Goal: Task Accomplishment & Management: Complete application form

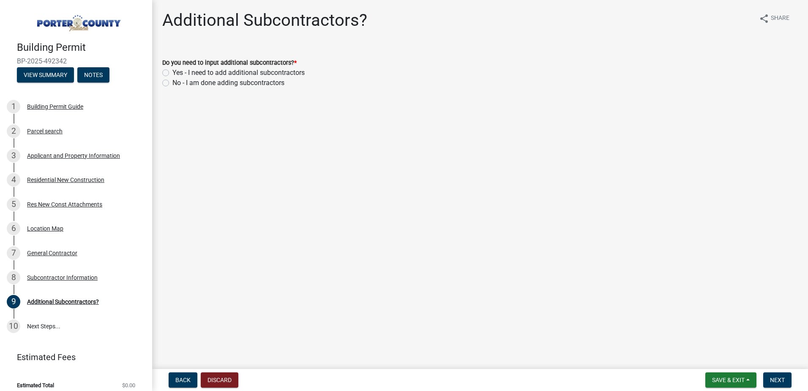
click at [173, 72] on label "Yes - I need to add additional subcontractors" at bounding box center [239, 73] width 132 height 10
click at [173, 72] on input "Yes - I need to add additional subcontractors" at bounding box center [175, 70] width 5 height 5
radio input "true"
click at [775, 379] on span "Next" at bounding box center [777, 379] width 15 height 7
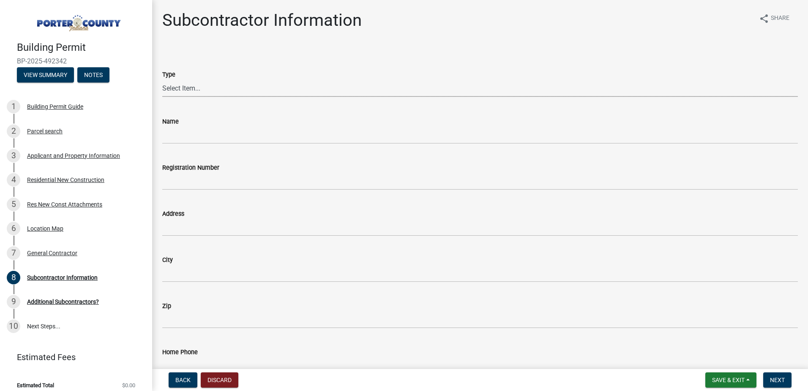
click at [176, 85] on select "Select Item... Concrete Plumbing Electrical HVAC Framing Roofing Insulation Lan…" at bounding box center [480, 87] width 636 height 17
click at [162, 79] on select "Select Item... Concrete Plumbing Electrical HVAC Framing Roofing Insulation Lan…" at bounding box center [480, 87] width 636 height 17
select select "efdc4ab2-fecf-44c9-8db5-461c68afeef8"
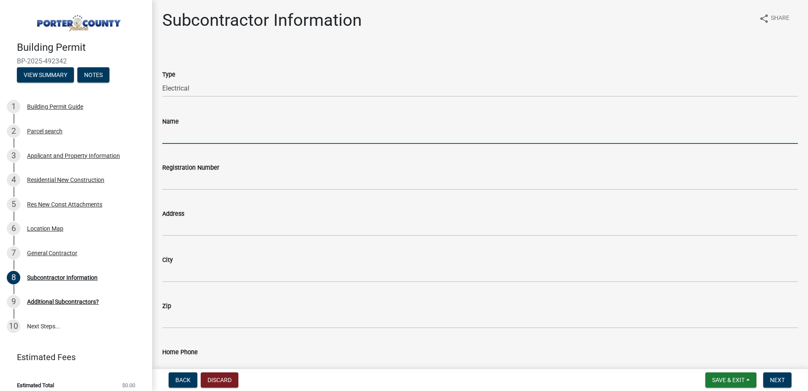
click at [183, 128] on input "Name" at bounding box center [480, 134] width 636 height 17
type input "Lansing Electric"
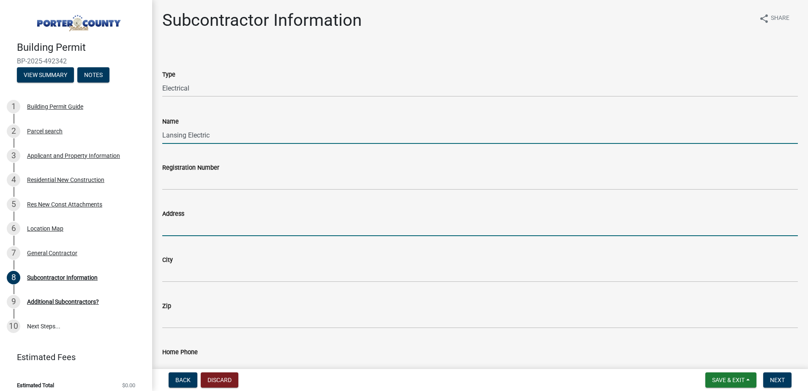
click at [176, 233] on input "Address" at bounding box center [480, 227] width 636 height 17
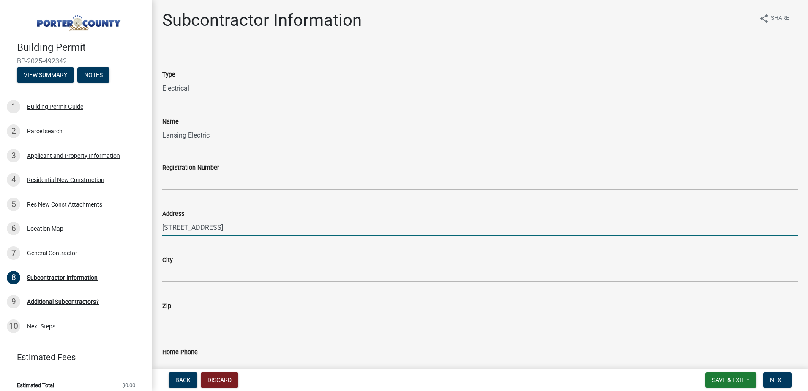
type input "[STREET_ADDRESS]"
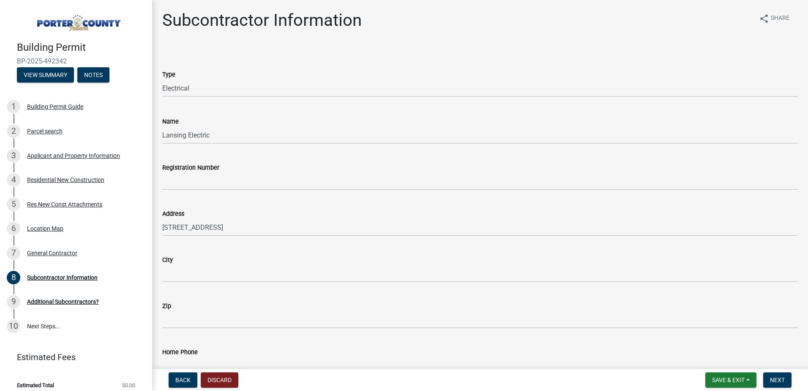
click at [168, 283] on wm-data-entity-input "City" at bounding box center [480, 266] width 636 height 46
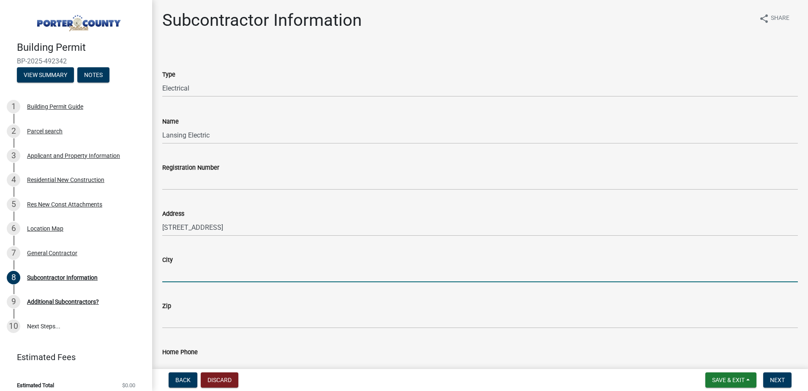
click at [175, 274] on input "City" at bounding box center [480, 273] width 636 height 17
type input "Lansing"
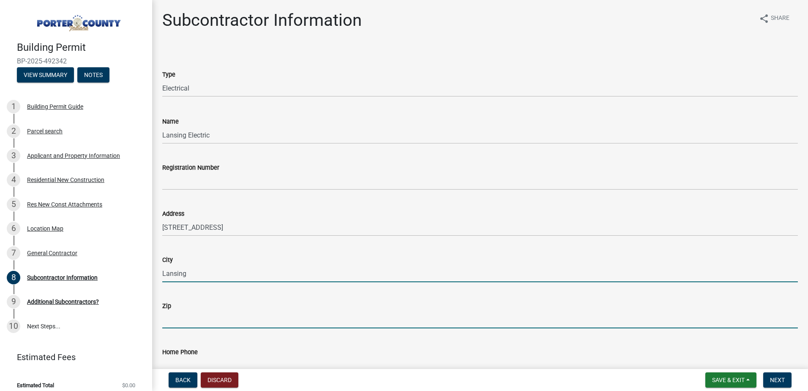
click at [190, 319] on input "Zip" at bounding box center [480, 319] width 636 height 17
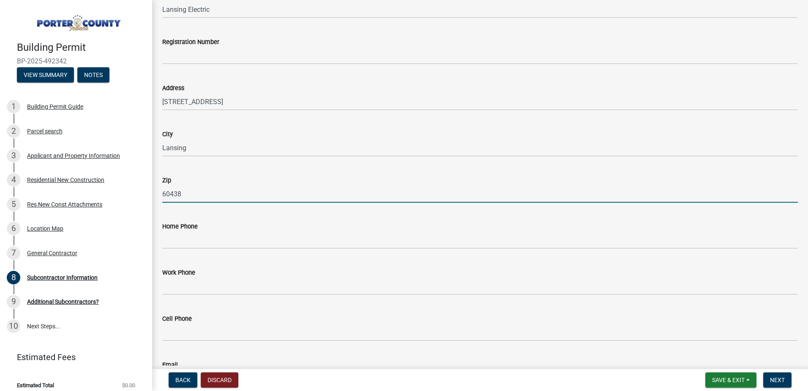
scroll to position [127, 0]
type input "60438"
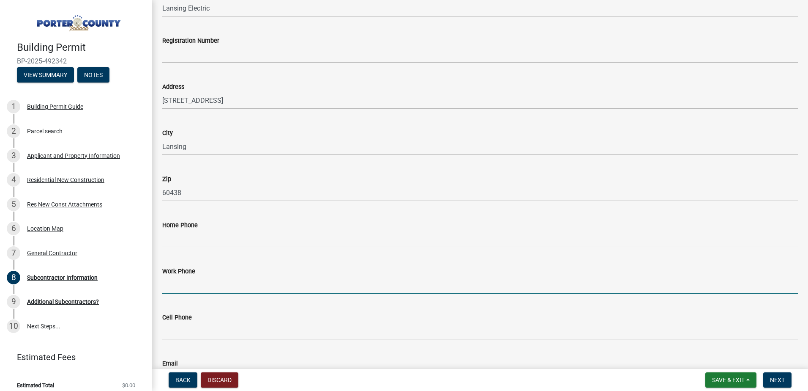
click at [198, 284] on input "Work Phone" at bounding box center [480, 284] width 636 height 17
type input "[PHONE_NUMBER]"
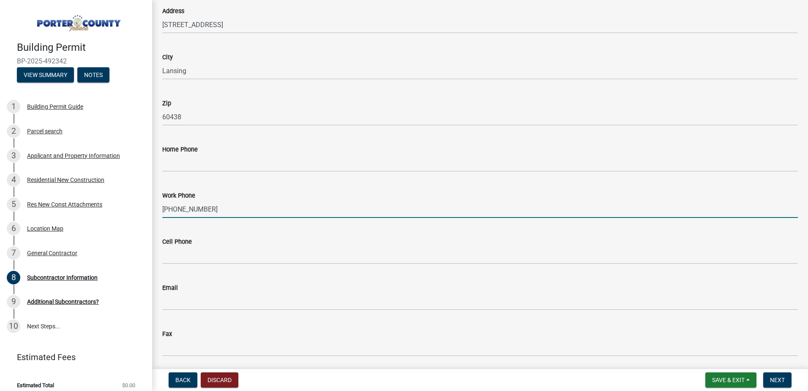
scroll to position [233, 0]
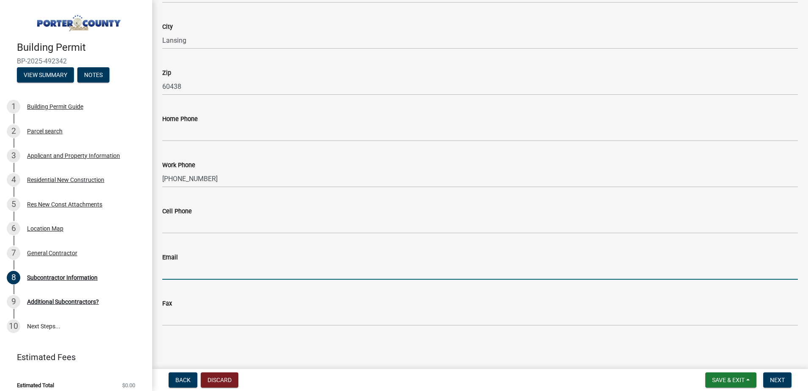
click at [225, 275] on input "Email" at bounding box center [480, 270] width 636 height 17
type input "[EMAIL_ADDRESS][DOMAIN_NAME]"
click at [287, 304] on div "Fax" at bounding box center [480, 303] width 636 height 10
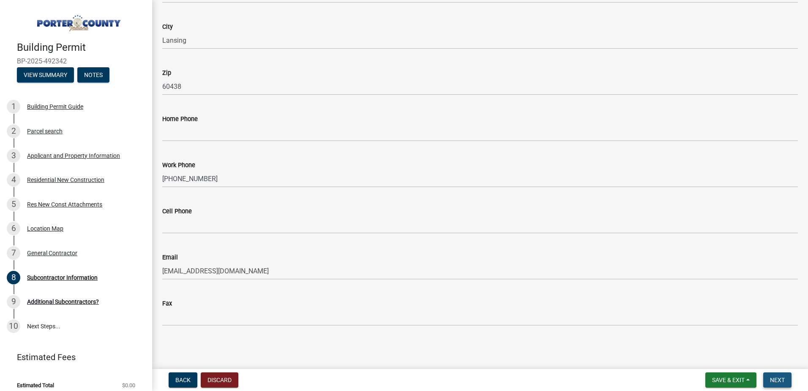
click at [770, 378] on button "Next" at bounding box center [778, 379] width 28 height 15
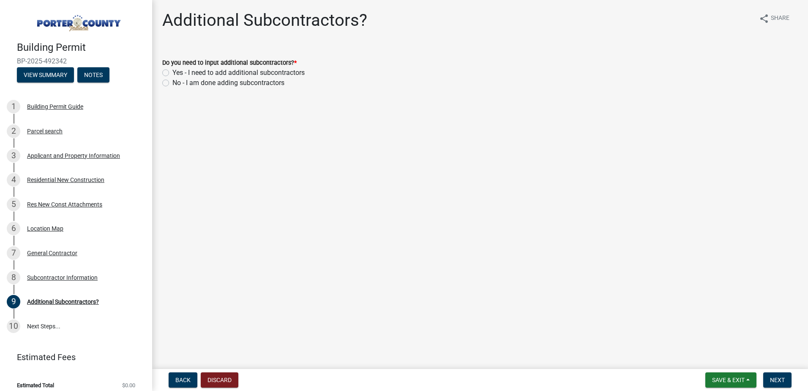
click at [173, 71] on label "Yes - I need to add additional subcontractors" at bounding box center [239, 73] width 132 height 10
click at [173, 71] on input "Yes - I need to add additional subcontractors" at bounding box center [175, 70] width 5 height 5
radio input "true"
click at [775, 382] on span "Next" at bounding box center [777, 379] width 15 height 7
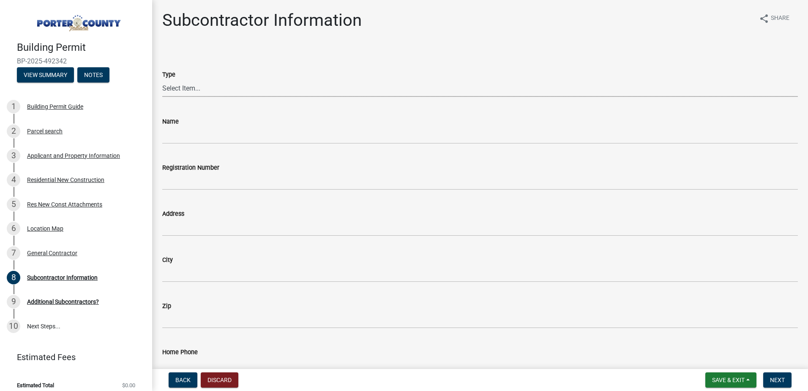
click at [200, 89] on select "Select Item... Concrete Plumbing Electrical HVAC Framing Roofing Insulation Lan…" at bounding box center [480, 87] width 636 height 17
click at [162, 79] on select "Select Item... Concrete Plumbing Electrical HVAC Framing Roofing Insulation Lan…" at bounding box center [480, 87] width 636 height 17
select select "9452e092-c50d-45bd-97f1-cd63c2c340af"
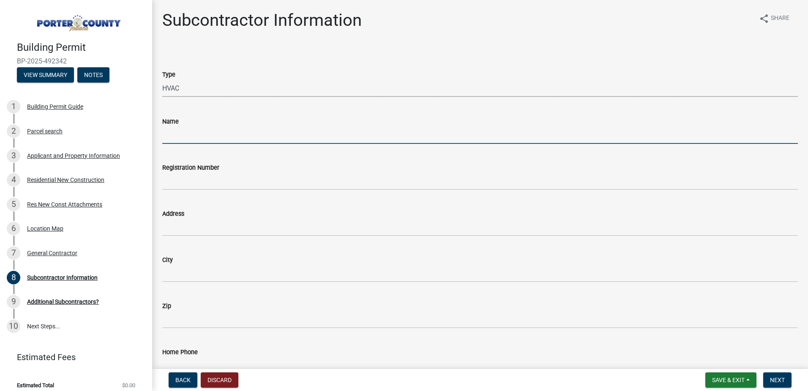
click at [188, 140] on input "Name" at bounding box center [480, 134] width 636 height 17
type input "Four Seasons Mechanical"
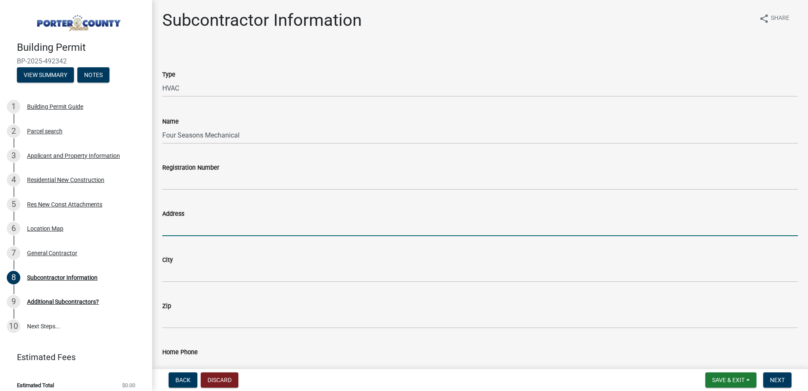
click at [180, 219] on input "Address" at bounding box center [480, 227] width 636 height 17
type input "[STREET_ADDRESS]"
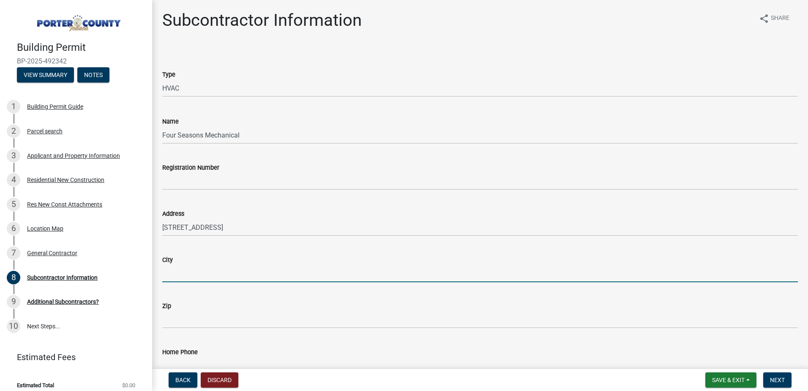
click at [174, 272] on input "City" at bounding box center [480, 273] width 636 height 17
type input "Merrillville"
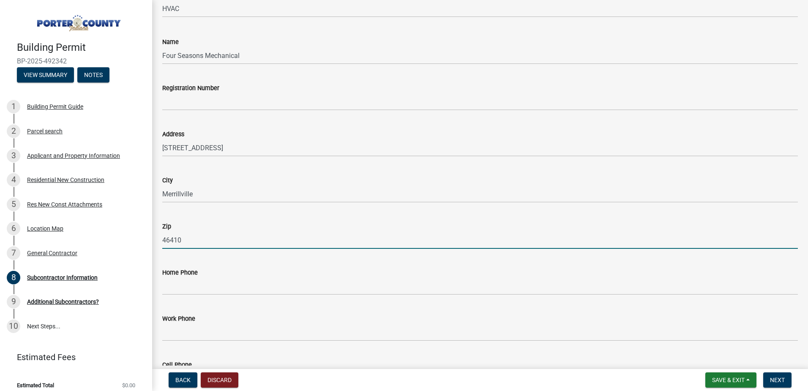
scroll to position [127, 0]
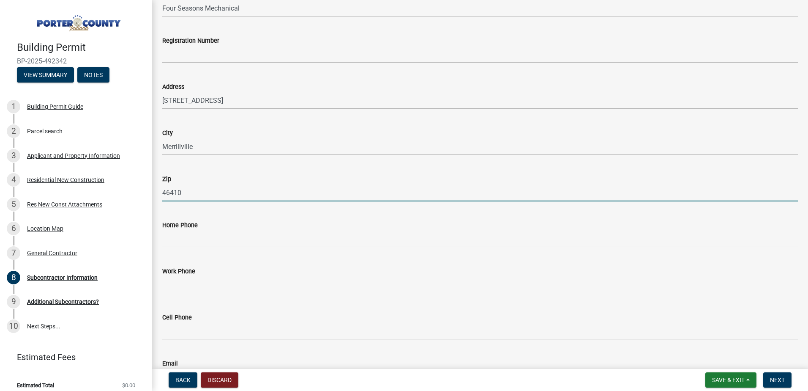
type input "46410"
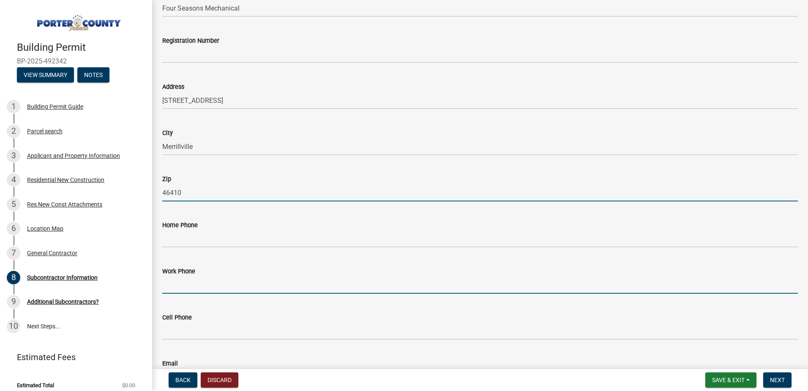
click at [192, 284] on input "Work Phone" at bounding box center [480, 284] width 636 height 17
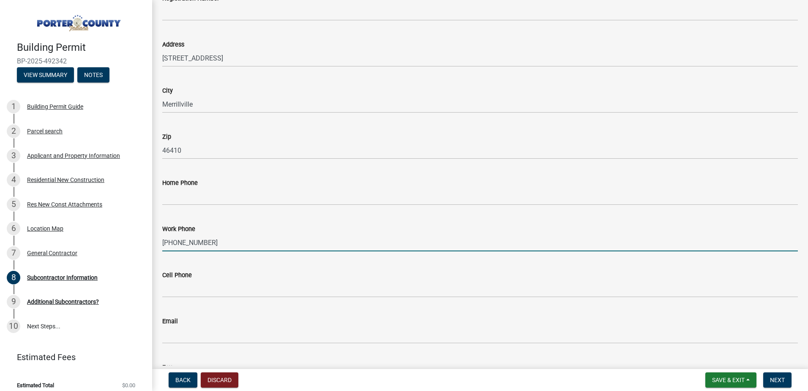
scroll to position [211, 0]
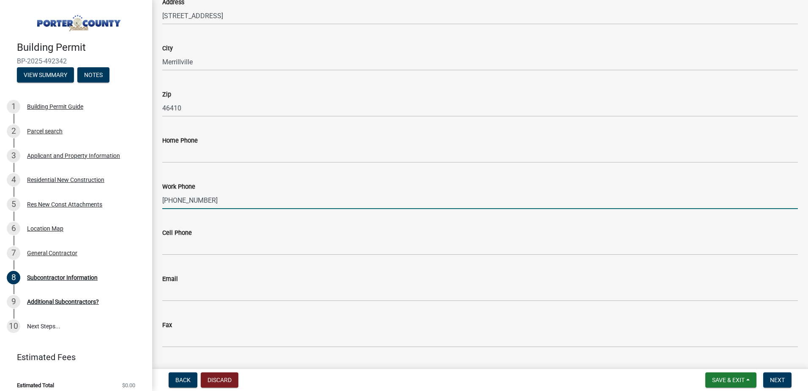
type input "[PHONE_NUMBER]"
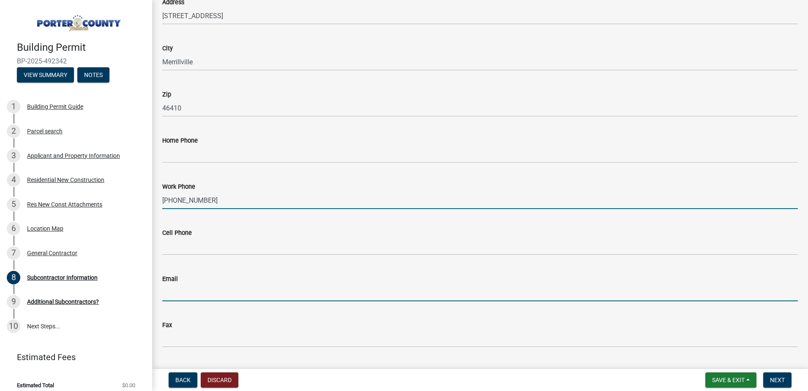
click at [191, 286] on input "Email" at bounding box center [480, 292] width 636 height 17
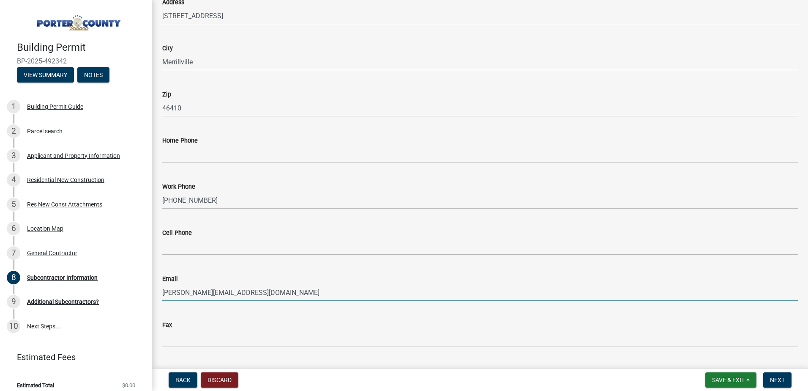
type input "[PERSON_NAME][EMAIL_ADDRESS][DOMAIN_NAME]"
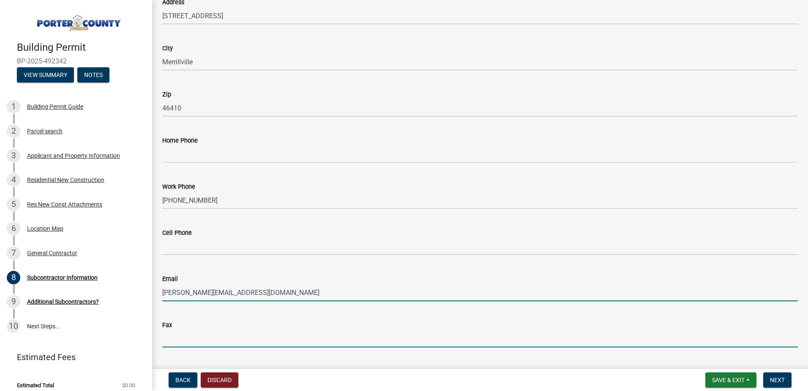
click at [256, 339] on input "Fax" at bounding box center [480, 338] width 636 height 17
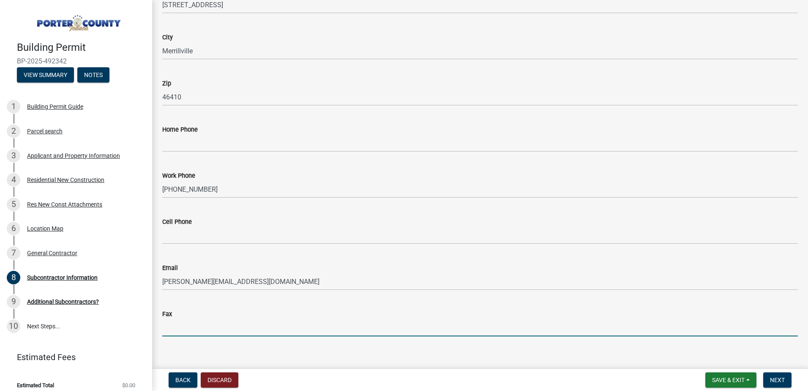
scroll to position [233, 0]
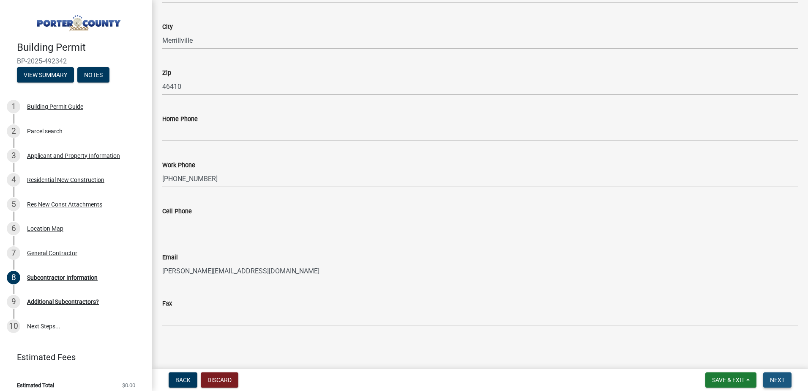
click at [778, 381] on span "Next" at bounding box center [777, 379] width 15 height 7
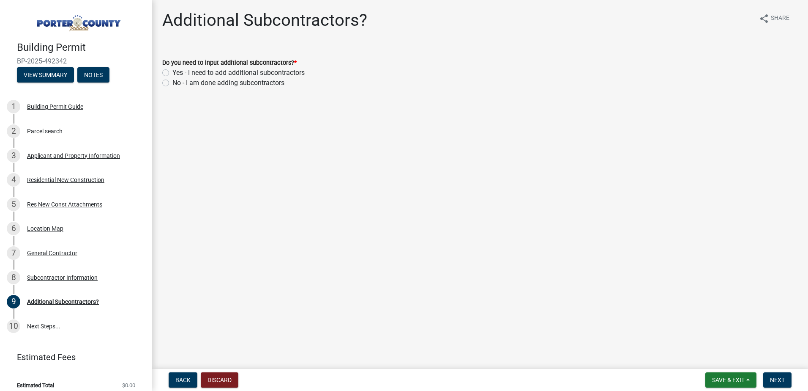
click at [173, 70] on label "Yes - I need to add additional subcontractors" at bounding box center [239, 73] width 132 height 10
click at [173, 70] on input "Yes - I need to add additional subcontractors" at bounding box center [175, 70] width 5 height 5
radio input "true"
click at [773, 379] on span "Next" at bounding box center [777, 379] width 15 height 7
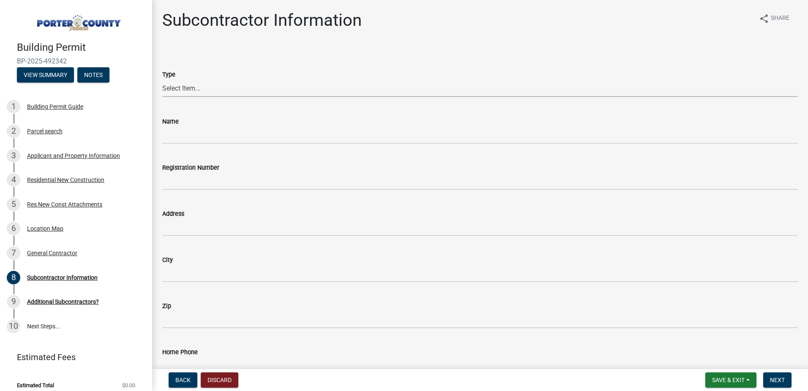
click at [193, 86] on select "Select Item... Concrete Plumbing Electrical HVAC Framing Roofing Insulation Lan…" at bounding box center [480, 87] width 636 height 17
click at [162, 79] on select "Select Item... Concrete Plumbing Electrical HVAC Framing Roofing Insulation Lan…" at bounding box center [480, 87] width 636 height 17
select select "e24670f1-0fc3-4dee-82ca-1a1373b3817c"
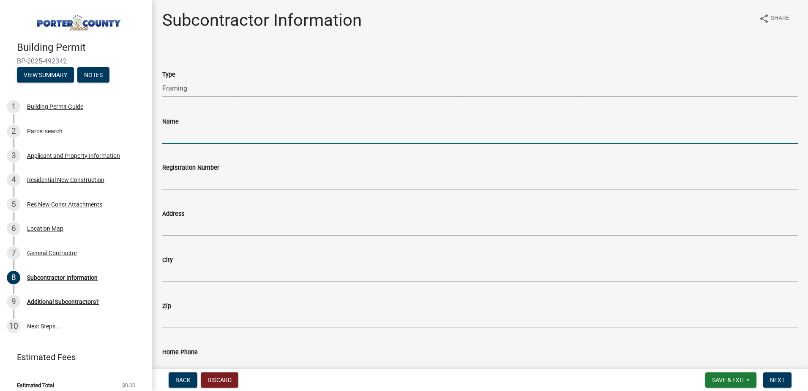
click at [190, 142] on input "Name" at bounding box center [480, 134] width 636 height 17
type input "Impact Development Group"
click at [181, 216] on label "Address" at bounding box center [173, 214] width 22 height 6
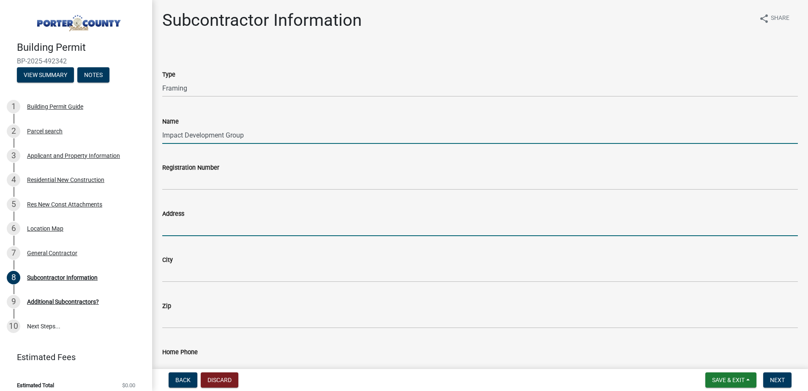
click at [181, 219] on input "Address" at bounding box center [480, 227] width 636 height 17
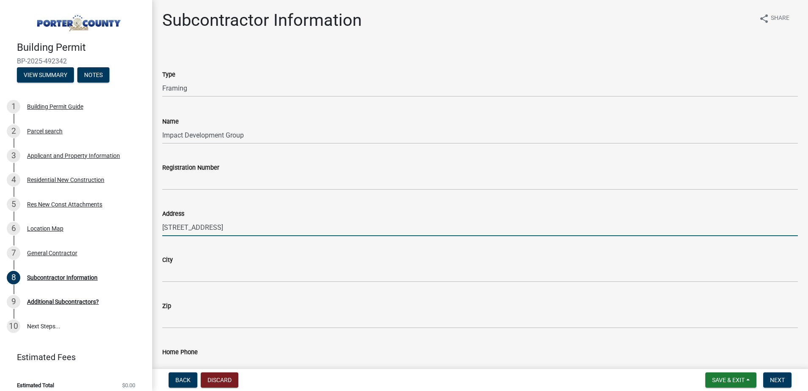
type input "[STREET_ADDRESS]"
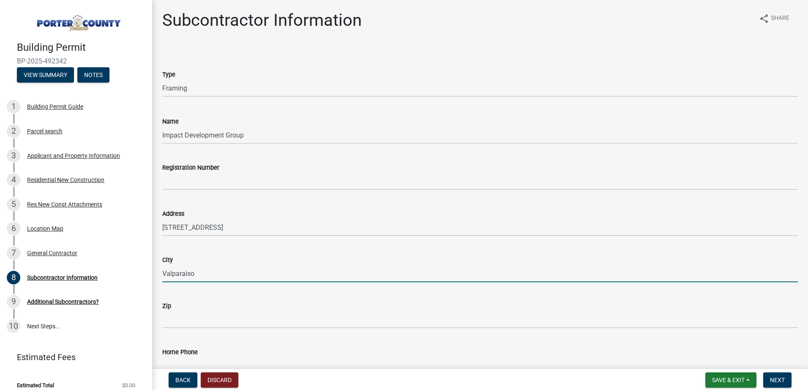
type input "Valparaiso"
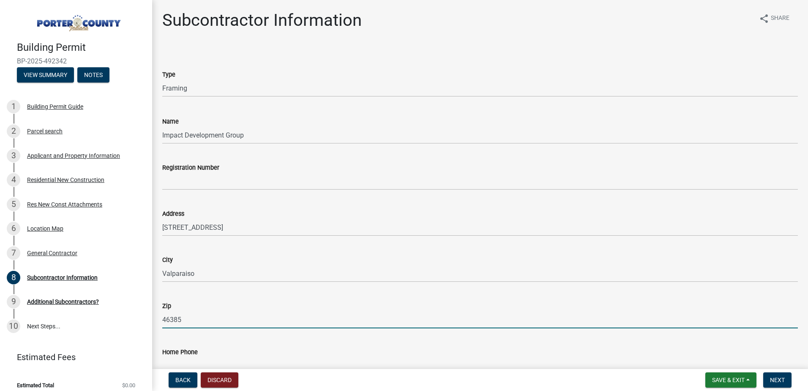
type input "46385"
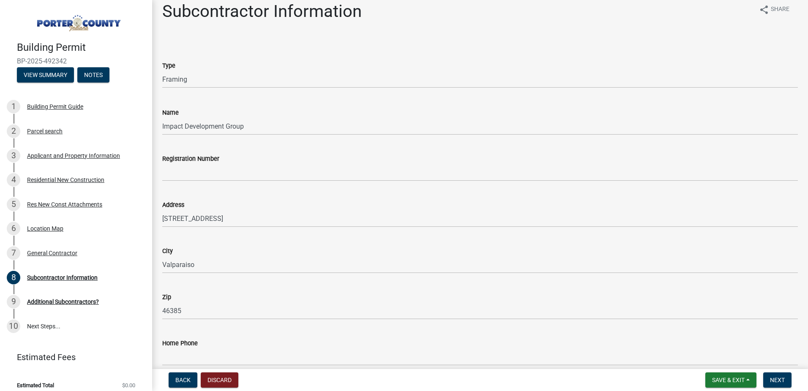
scroll to position [229, 0]
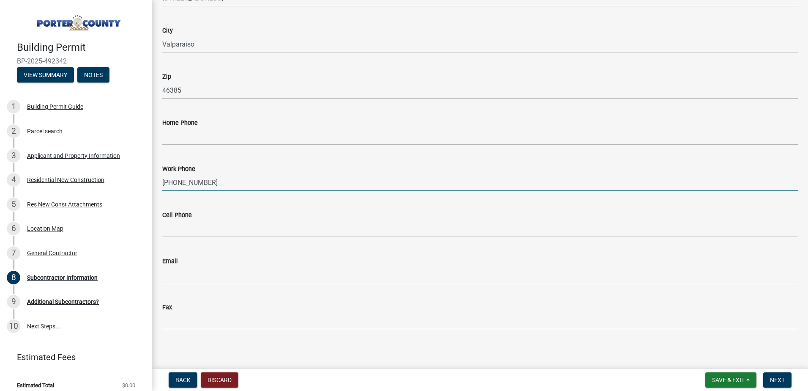
type input "[PHONE_NUMBER]"
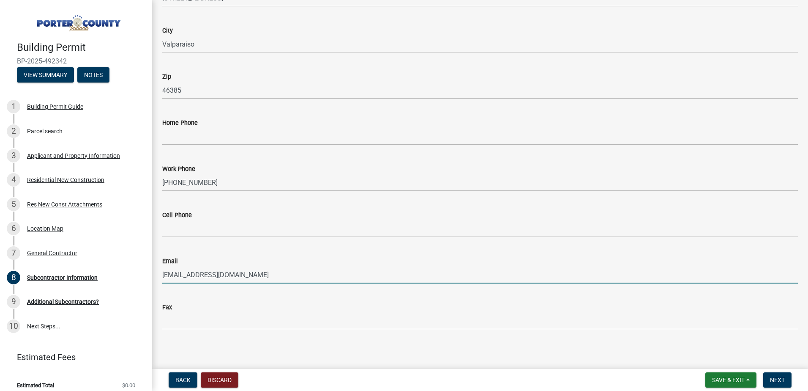
click at [252, 277] on input "[EMAIL_ADDRESS][DOMAIN_NAME]" at bounding box center [480, 274] width 636 height 17
type input "[EMAIL_ADDRESS][DOMAIN_NAME]"
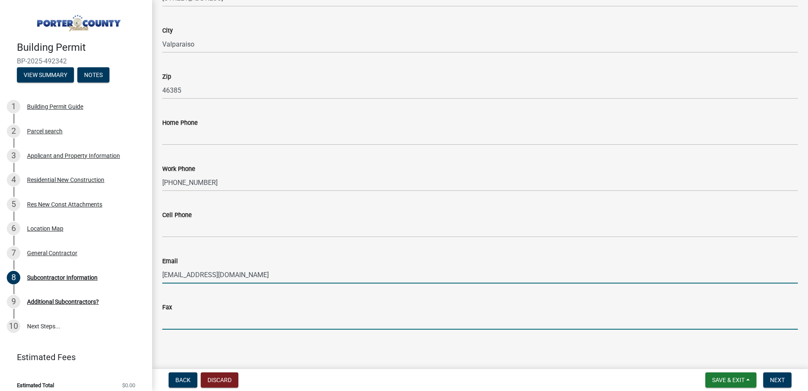
click at [265, 320] on input "Fax" at bounding box center [480, 320] width 636 height 17
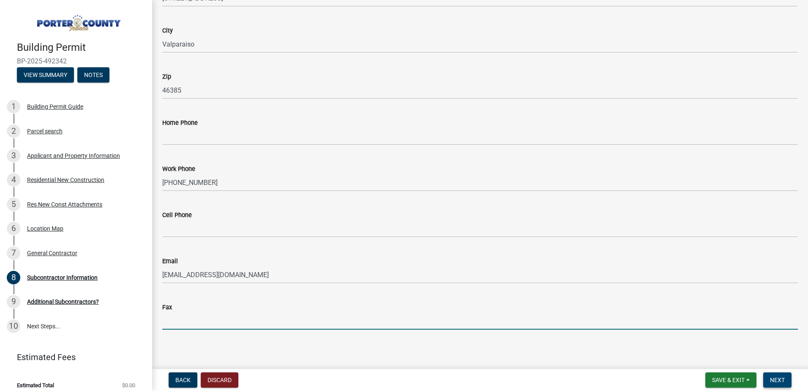
click at [776, 377] on span "Next" at bounding box center [777, 379] width 15 height 7
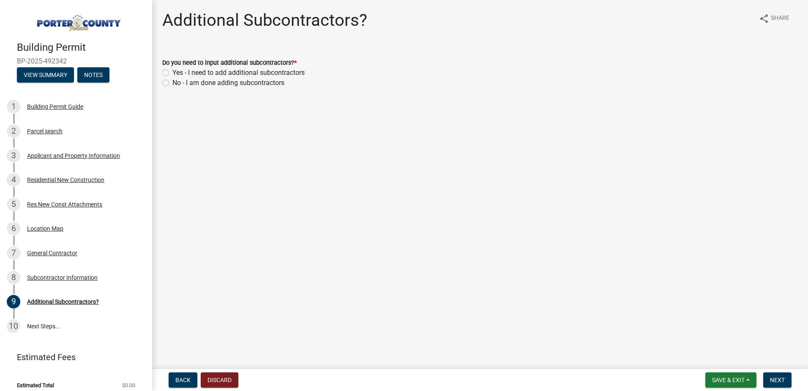
click at [168, 64] on label "Do you need to input additional subcontractors? *" at bounding box center [229, 63] width 134 height 6
click at [167, 68] on div "Yes - I need to add additional subcontractors" at bounding box center [480, 73] width 636 height 10
click at [173, 74] on label "Yes - I need to add additional subcontractors" at bounding box center [239, 73] width 132 height 10
click at [173, 73] on input "Yes - I need to add additional subcontractors" at bounding box center [175, 70] width 5 height 5
radio input "true"
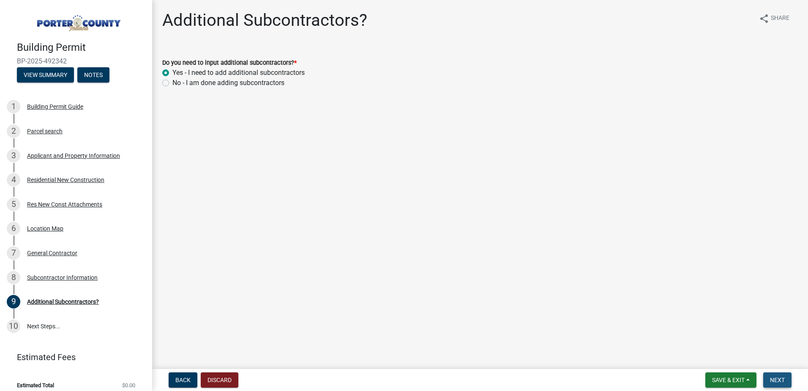
click at [767, 376] on button "Next" at bounding box center [778, 379] width 28 height 15
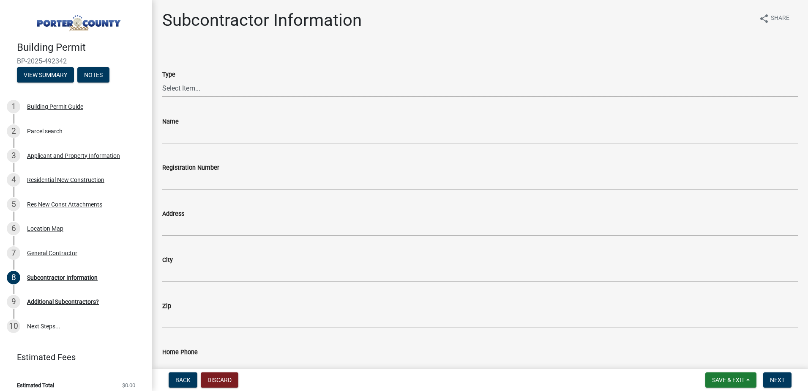
click at [195, 91] on select "Select Item... Concrete Plumbing Electrical HVAC Framing Roofing Insulation Lan…" at bounding box center [480, 87] width 636 height 17
click at [162, 79] on select "Select Item... Concrete Plumbing Electrical HVAC Framing Roofing Insulation Lan…" at bounding box center [480, 87] width 636 height 17
select select "a4a56f35-b615-4329-8274-554788cbedde"
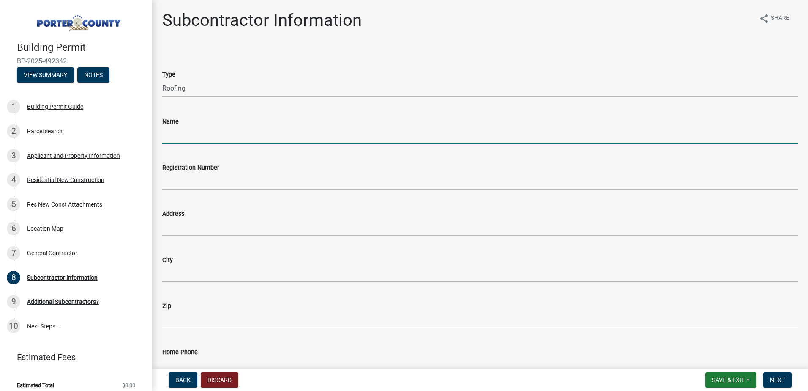
click at [190, 138] on input "Name" at bounding box center [480, 134] width 636 height 17
type input "DTM Construction"
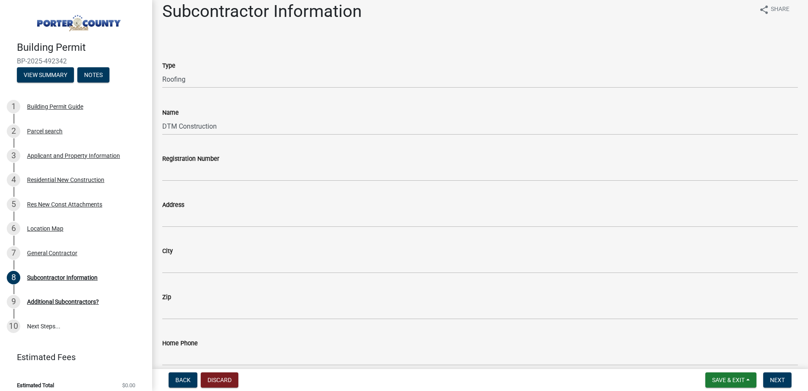
scroll to position [229, 0]
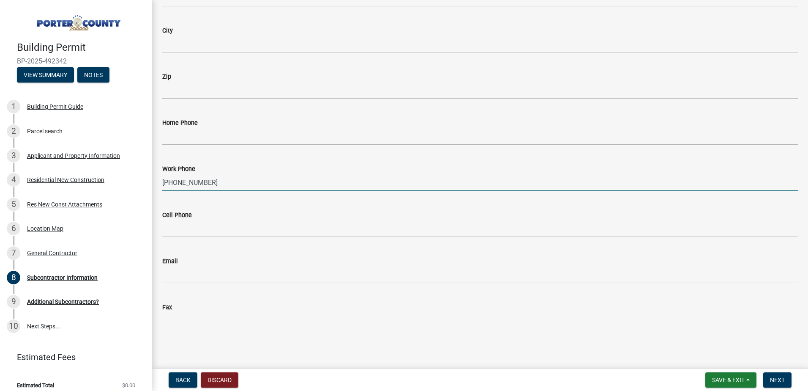
type input "[PHONE_NUMBER]"
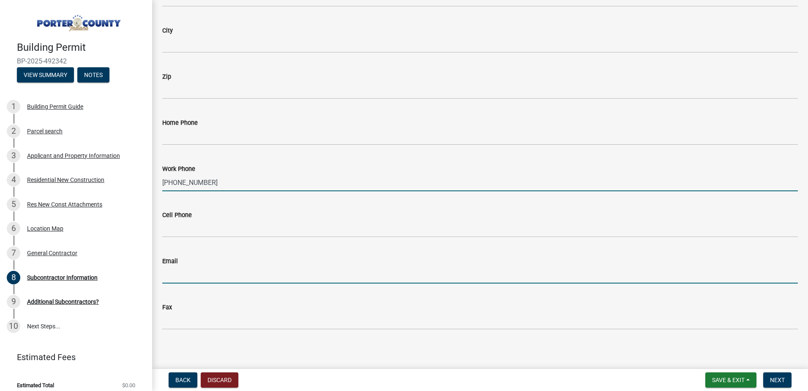
click at [186, 269] on input "Email" at bounding box center [480, 274] width 636 height 17
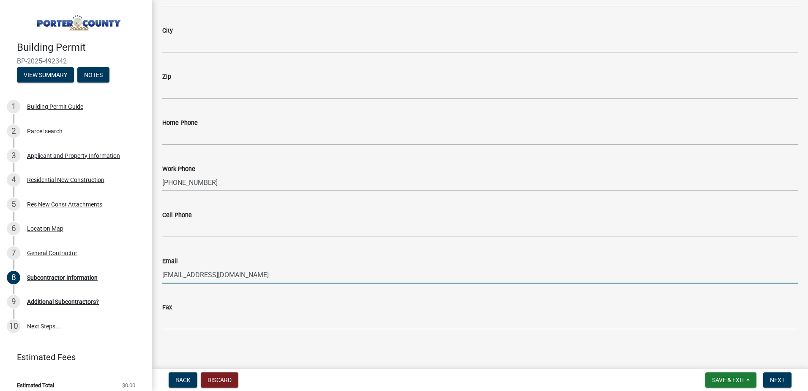
type input "[EMAIL_ADDRESS][DOMAIN_NAME]"
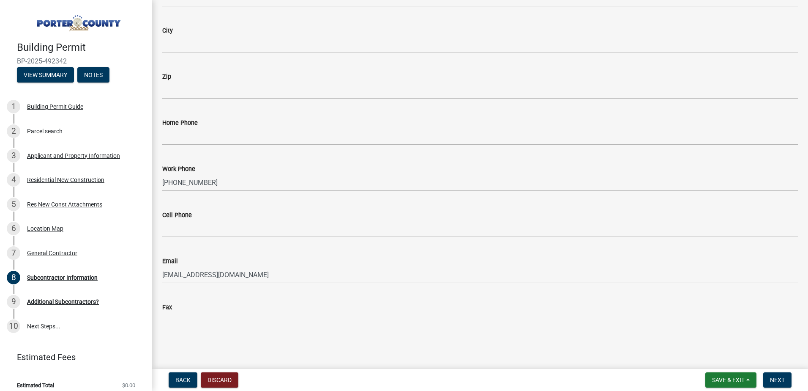
click at [275, 296] on div "Fax" at bounding box center [480, 309] width 636 height 39
click at [271, 303] on div "Fax" at bounding box center [480, 307] width 636 height 10
click at [778, 379] on span "Next" at bounding box center [777, 379] width 15 height 7
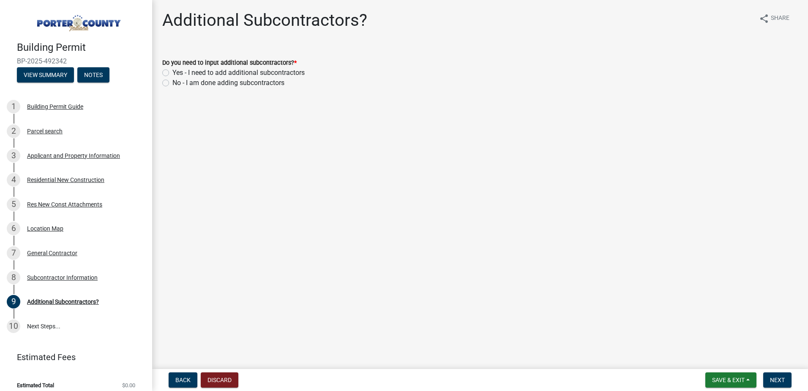
click at [173, 71] on label "Yes - I need to add additional subcontractors" at bounding box center [239, 73] width 132 height 10
click at [173, 71] on input "Yes - I need to add additional subcontractors" at bounding box center [175, 70] width 5 height 5
radio input "true"
click at [777, 380] on span "Next" at bounding box center [777, 379] width 15 height 7
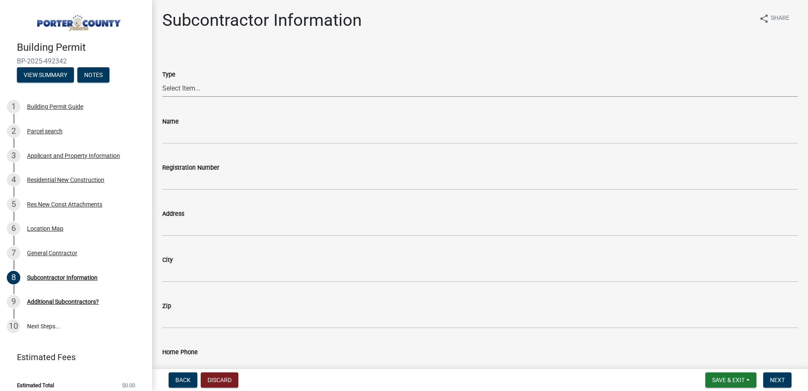
click at [210, 90] on select "Select Item... Concrete Plumbing Electrical HVAC Framing Roofing Insulation Lan…" at bounding box center [480, 87] width 636 height 17
click at [162, 79] on select "Select Item... Concrete Plumbing Electrical HVAC Framing Roofing Insulation Lan…" at bounding box center [480, 87] width 636 height 17
select select "fd65c87e-b11a-4bc2-bc05-e0c8c417ed1b"
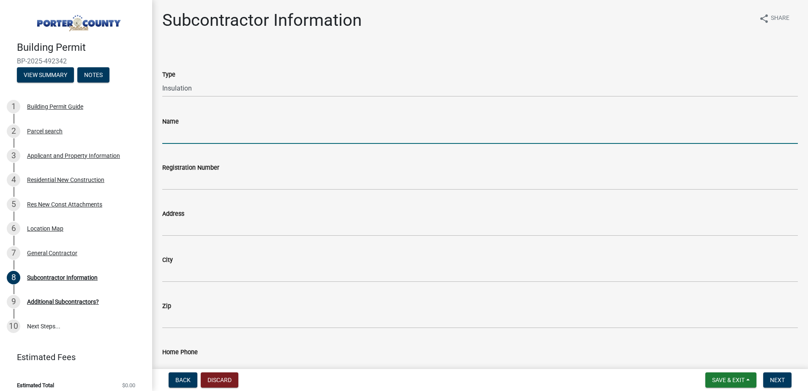
click at [192, 142] on input "Name" at bounding box center [480, 134] width 636 height 17
type input "Builders Insulation"
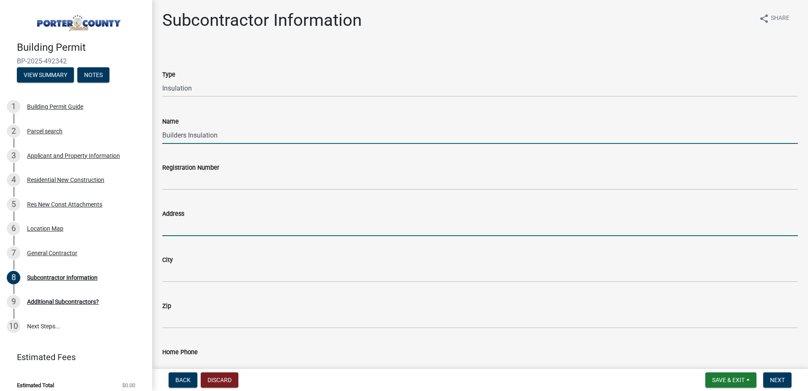
click at [192, 227] on input "Address" at bounding box center [480, 227] width 636 height 17
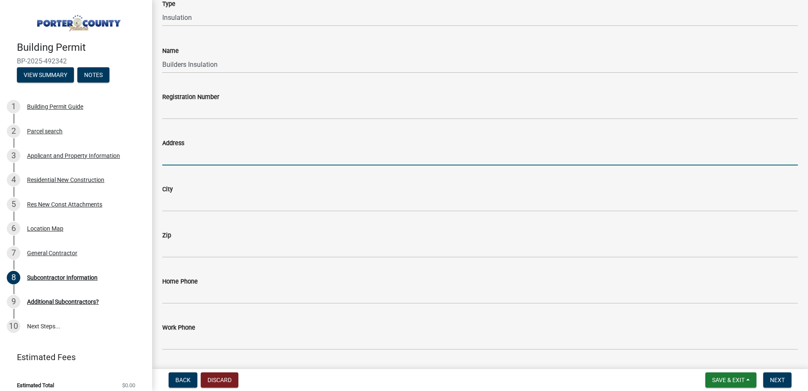
scroll to position [85, 0]
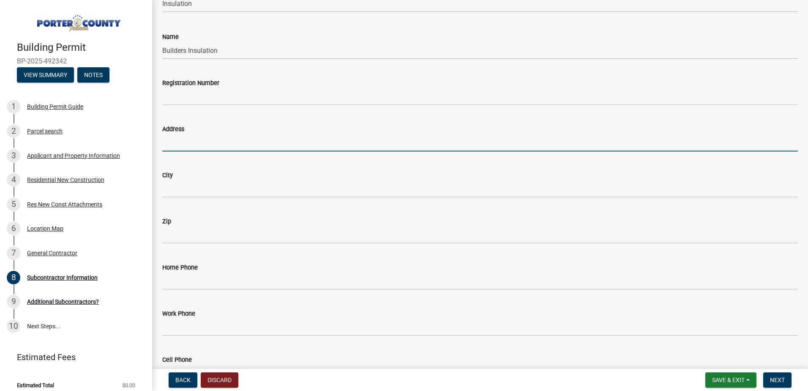
click at [215, 310] on div "Work Phone" at bounding box center [480, 313] width 636 height 10
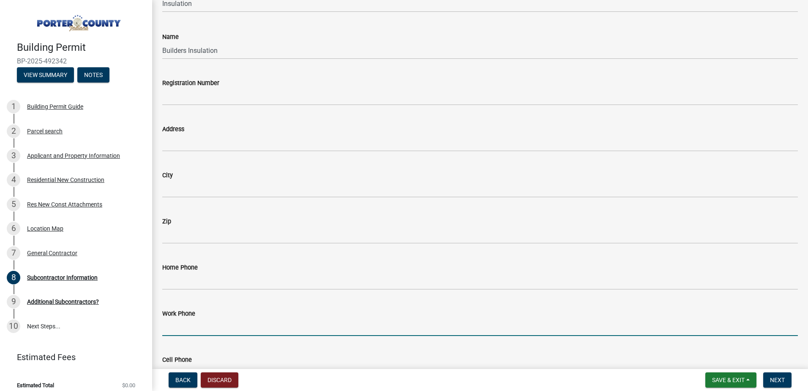
click at [210, 322] on input "Work Phone" at bounding box center [480, 326] width 636 height 17
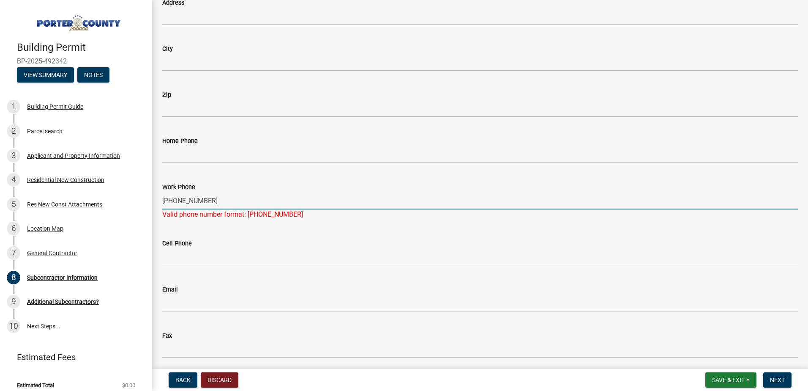
scroll to position [211, 0]
type input "[PHONE_NUMBER]"
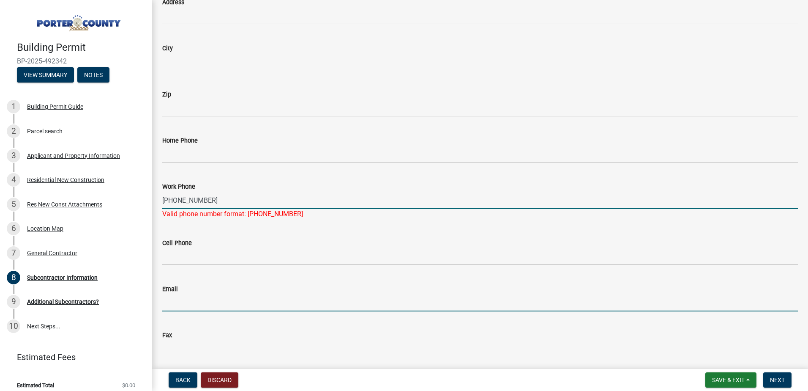
click at [207, 295] on input "Email" at bounding box center [480, 302] width 636 height 17
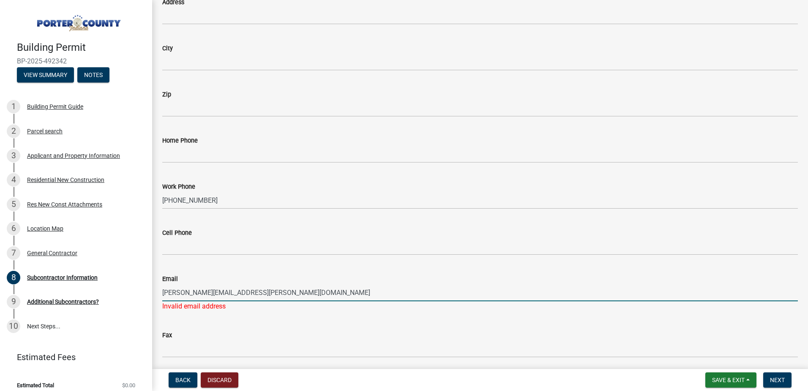
type input "[PERSON_NAME][EMAIL_ADDRESS][PERSON_NAME][DOMAIN_NAME]"
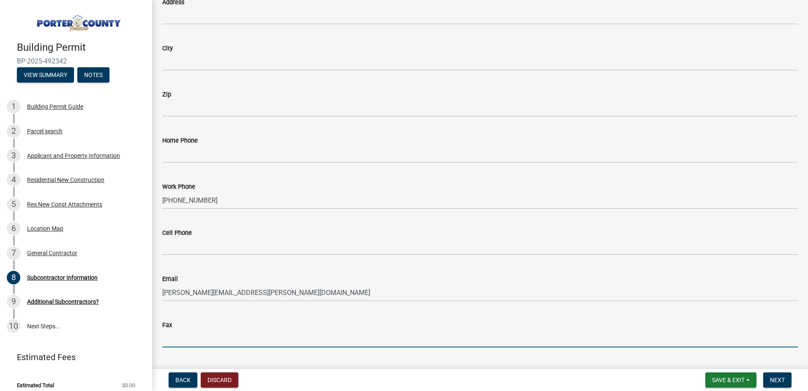
click at [267, 346] on input "Fax" at bounding box center [480, 338] width 636 height 17
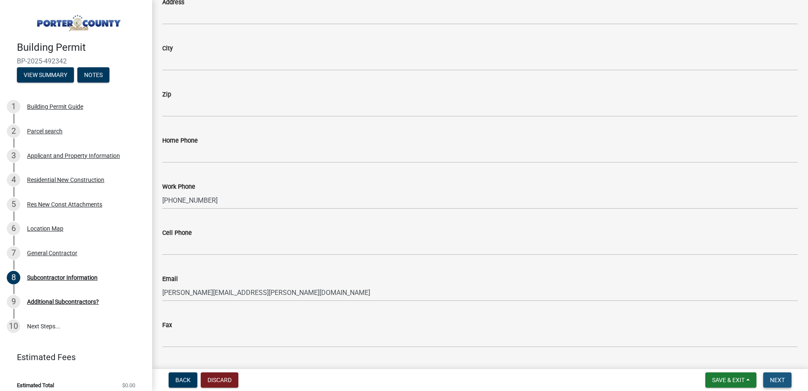
click at [778, 381] on span "Next" at bounding box center [777, 379] width 15 height 7
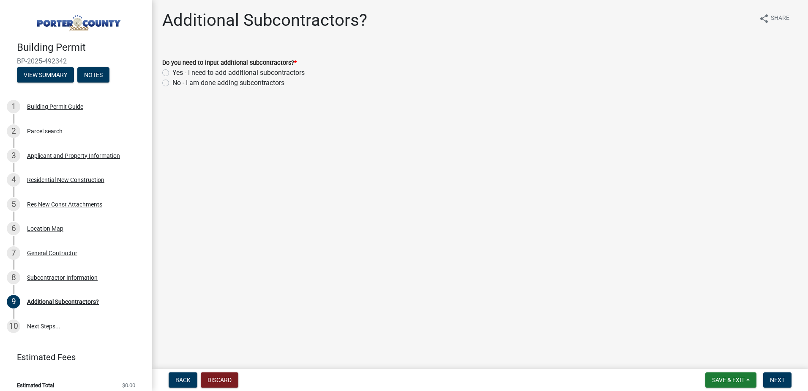
drag, startPoint x: 167, startPoint y: 73, endPoint x: 191, endPoint y: 77, distance: 23.7
click at [173, 73] on label "Yes - I need to add additional subcontractors" at bounding box center [239, 73] width 132 height 10
click at [173, 73] on input "Yes - I need to add additional subcontractors" at bounding box center [175, 70] width 5 height 5
radio input "true"
click at [783, 380] on span "Next" at bounding box center [777, 379] width 15 height 7
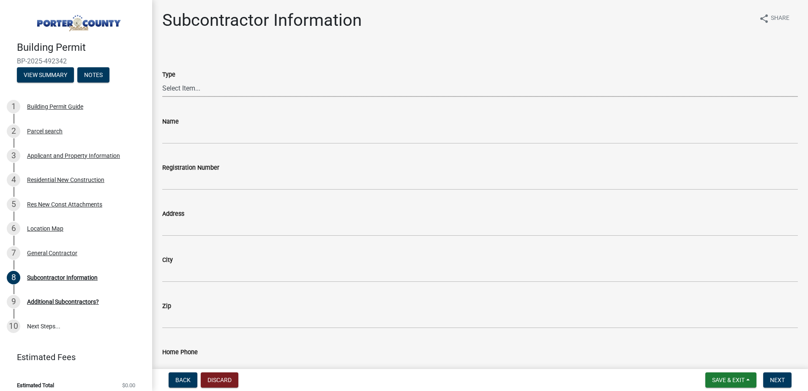
click at [188, 94] on select "Select Item... Concrete Plumbing Electrical HVAC Framing Roofing Insulation Lan…" at bounding box center [480, 87] width 636 height 17
click at [241, 87] on select "Select Item... Concrete Plumbing Electrical HVAC Framing Roofing Insulation Lan…" at bounding box center [480, 87] width 636 height 17
click at [777, 376] on span "Next" at bounding box center [777, 379] width 15 height 7
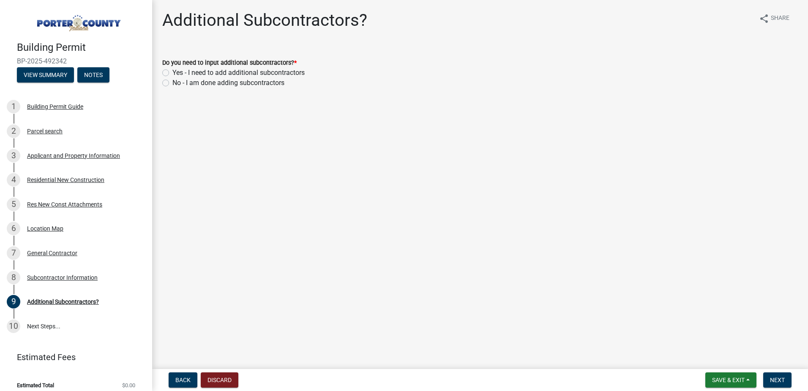
click at [173, 81] on label "No - I am done adding subcontractors" at bounding box center [229, 83] width 112 height 10
click at [173, 81] on input "No - I am done adding subcontractors" at bounding box center [175, 80] width 5 height 5
radio input "true"
click at [776, 376] on span "Next" at bounding box center [777, 379] width 15 height 7
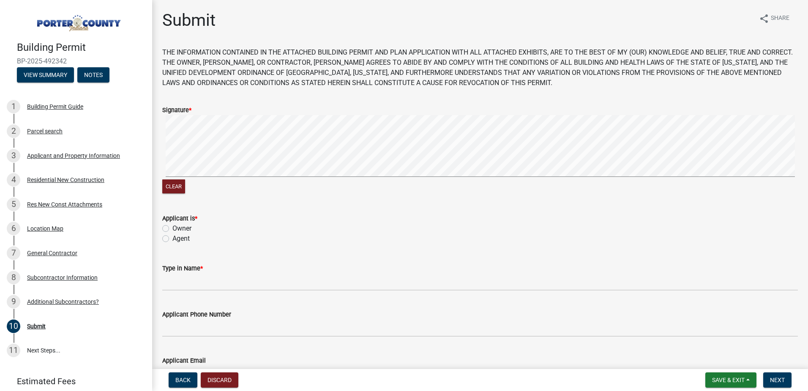
click at [598, 181] on div "Clear" at bounding box center [480, 155] width 636 height 80
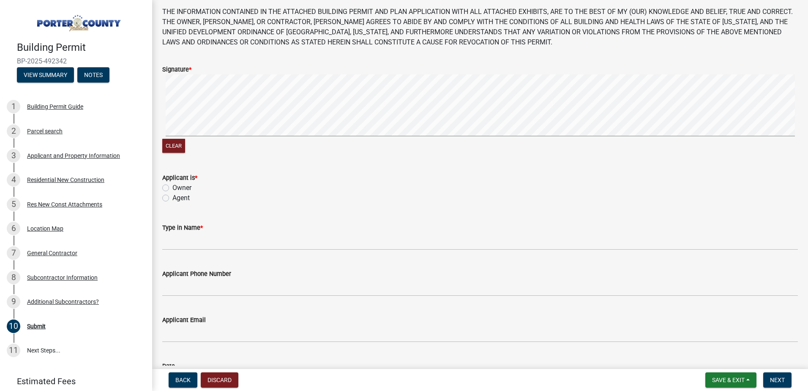
scroll to position [42, 0]
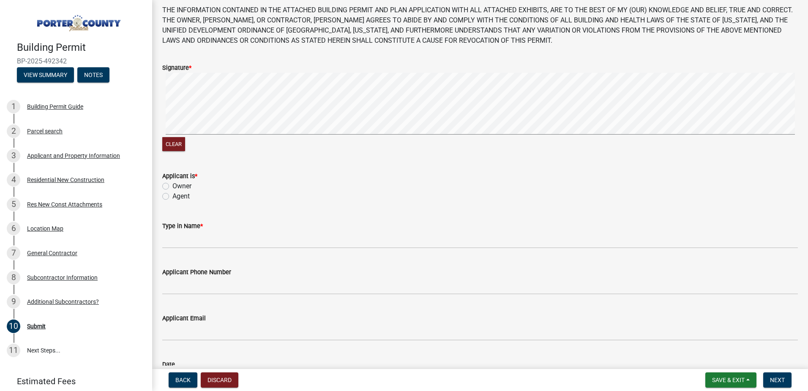
click at [173, 196] on label "Agent" at bounding box center [181, 196] width 17 height 10
click at [173, 196] on input "Agent" at bounding box center [175, 193] width 5 height 5
radio input "true"
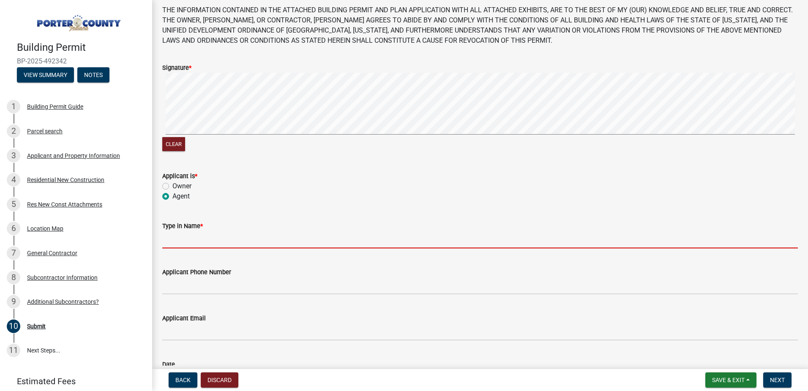
click at [179, 242] on input "Type in Name *" at bounding box center [480, 239] width 636 height 17
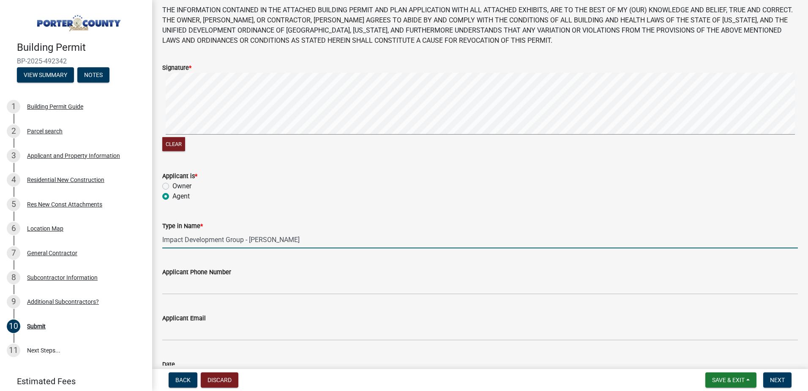
type input "Impact Development Group - [PERSON_NAME]"
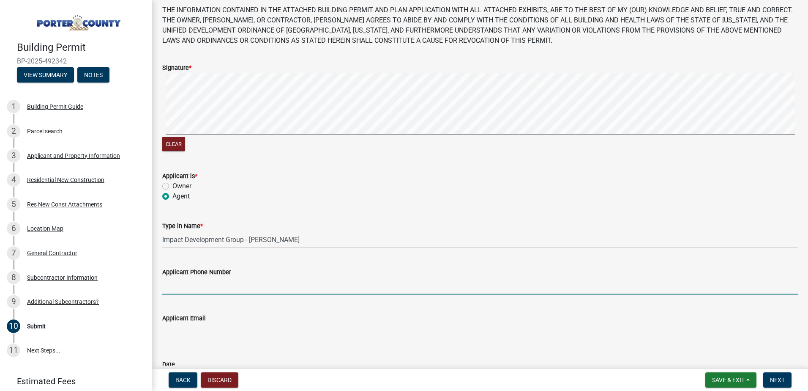
click at [199, 285] on input "Applicant Phone Number" at bounding box center [480, 285] width 636 height 17
type input "[PHONE_NUMBER]"
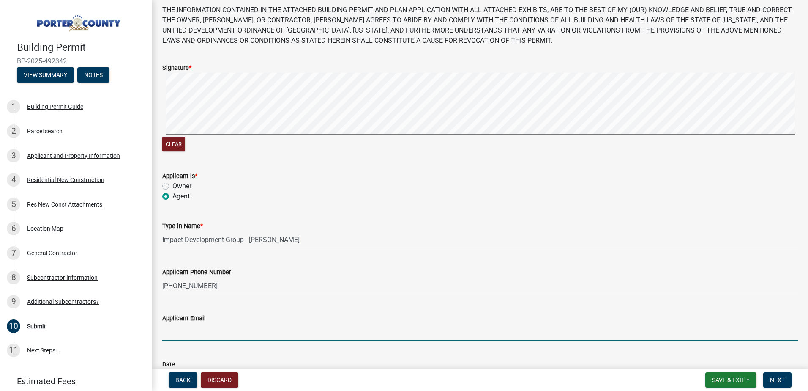
click at [201, 325] on input "Applicant Email" at bounding box center [480, 331] width 636 height 17
type input "[EMAIL_ADDRESS][DOMAIN_NAME]"
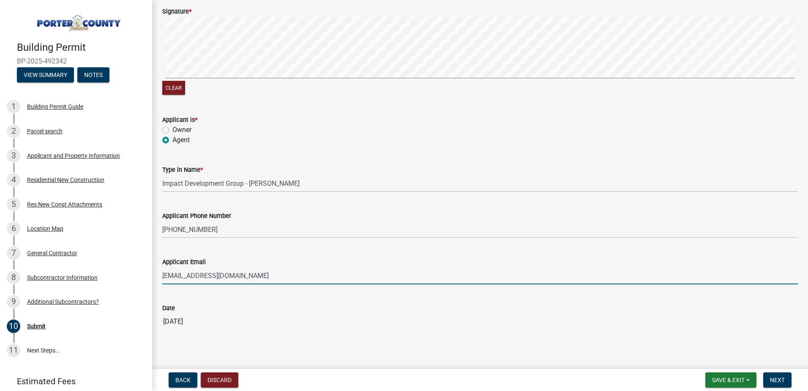
scroll to position [110, 0]
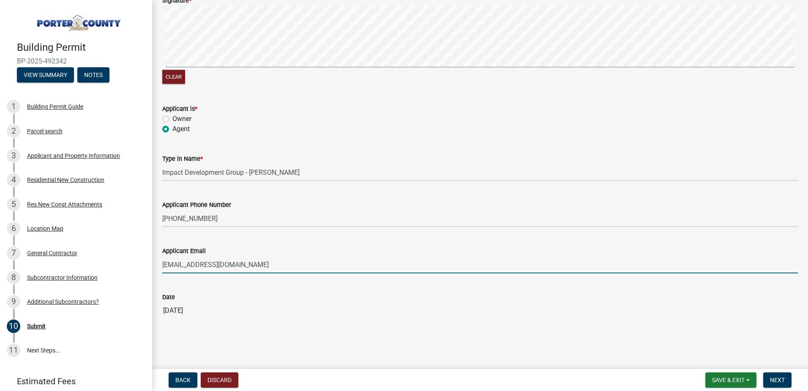
click at [273, 309] on input "[DATE]" at bounding box center [480, 310] width 636 height 17
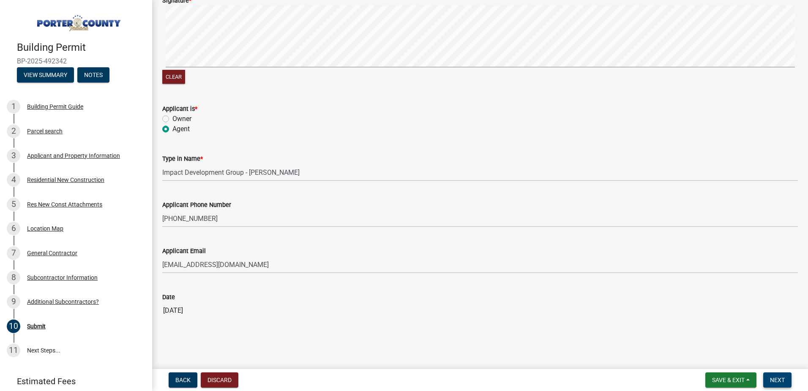
click at [771, 378] on span "Next" at bounding box center [777, 379] width 15 height 7
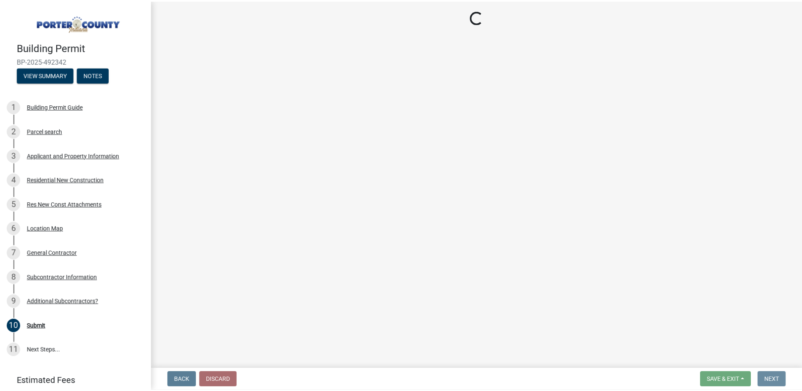
scroll to position [0, 0]
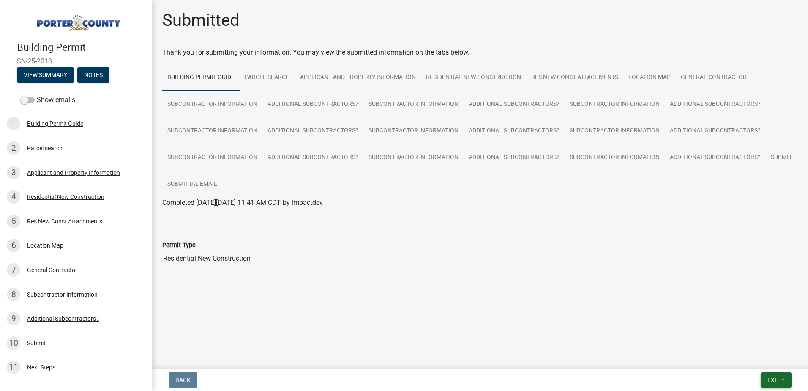
click at [769, 378] on span "Exit" at bounding box center [774, 379] width 12 height 7
click at [769, 358] on button "Save & Exit" at bounding box center [758, 358] width 68 height 20
